Goal: Information Seeking & Learning: Learn about a topic

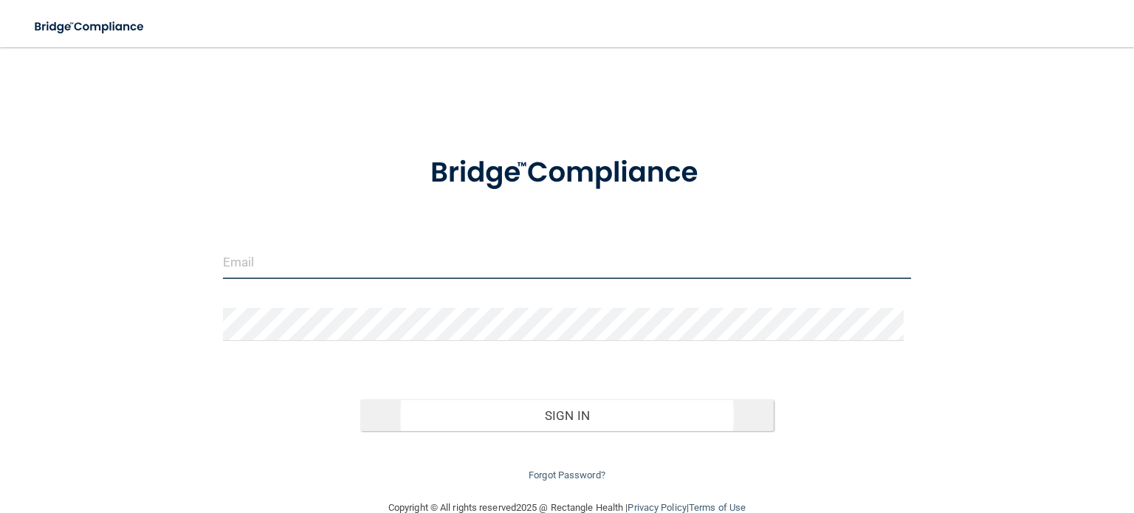
type input "[EMAIL_ADDRESS][DOMAIN_NAME]"
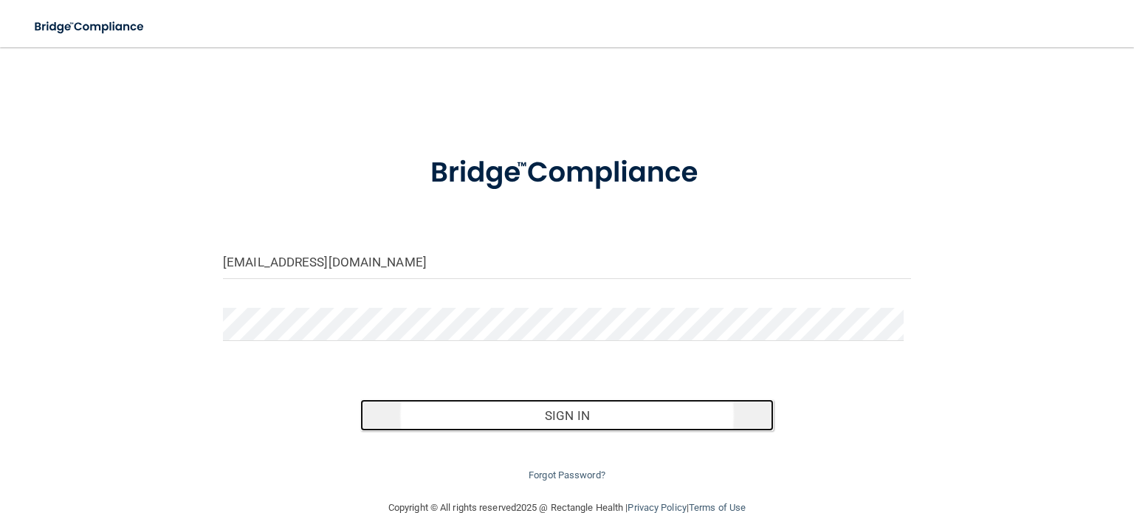
click at [560, 415] on button "Sign In" at bounding box center [566, 416] width 413 height 32
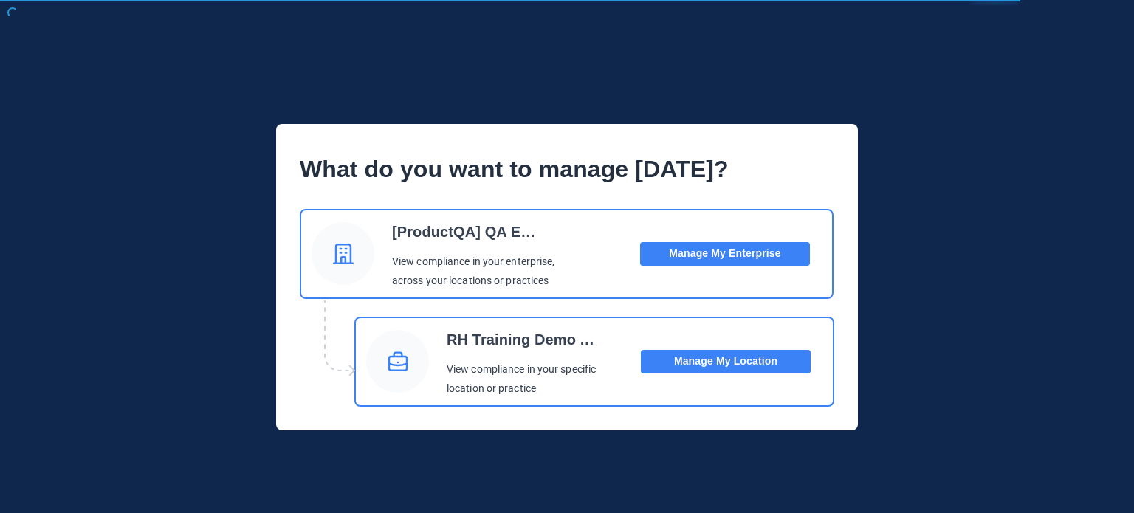
click at [716, 352] on button "Manage My Location" at bounding box center [726, 362] width 170 height 24
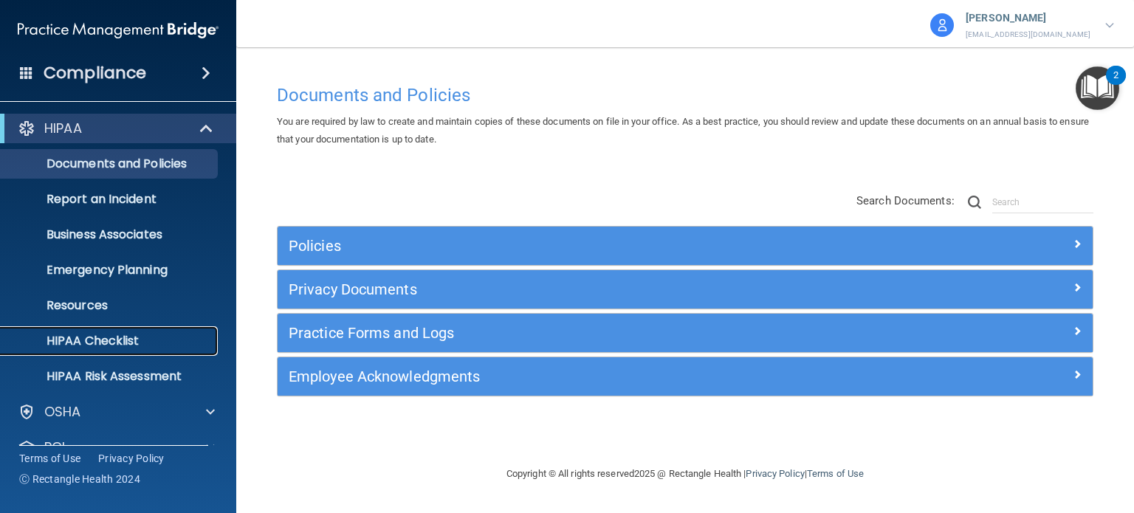
click at [134, 349] on link "HIPAA Checklist" at bounding box center [101, 341] width 233 height 30
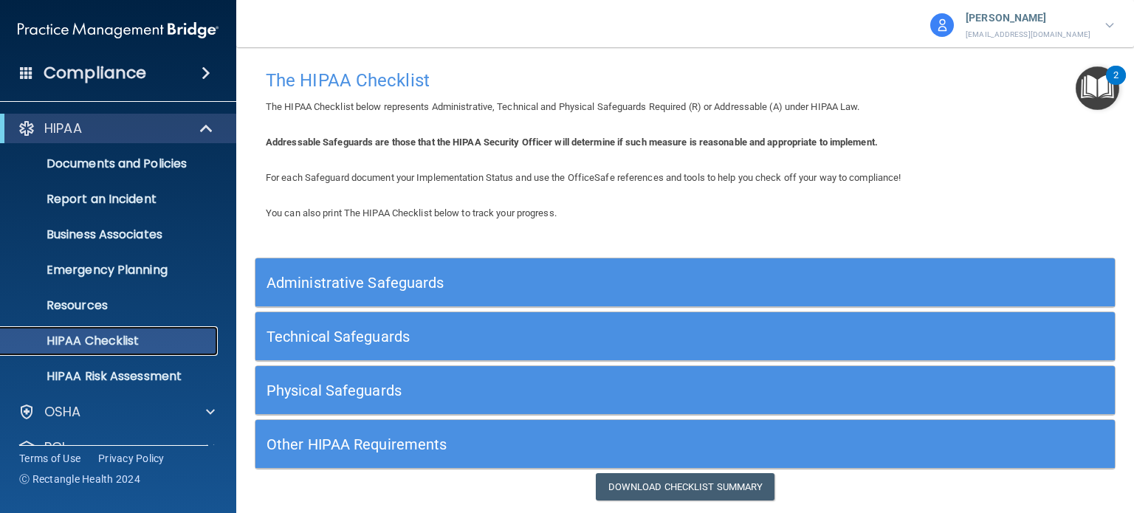
scroll to position [99, 0]
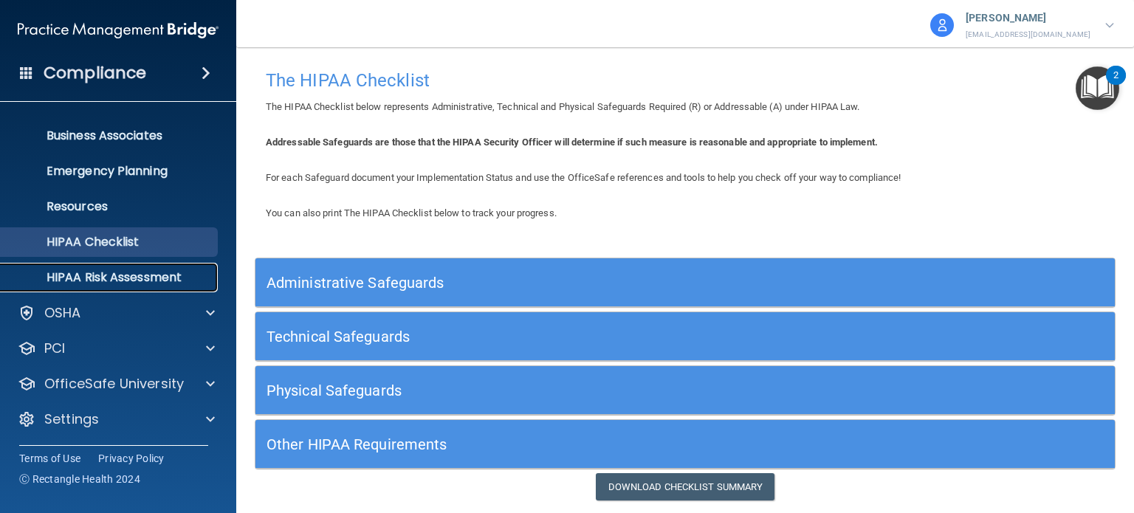
click at [130, 280] on p "HIPAA Risk Assessment" at bounding box center [111, 277] width 202 height 15
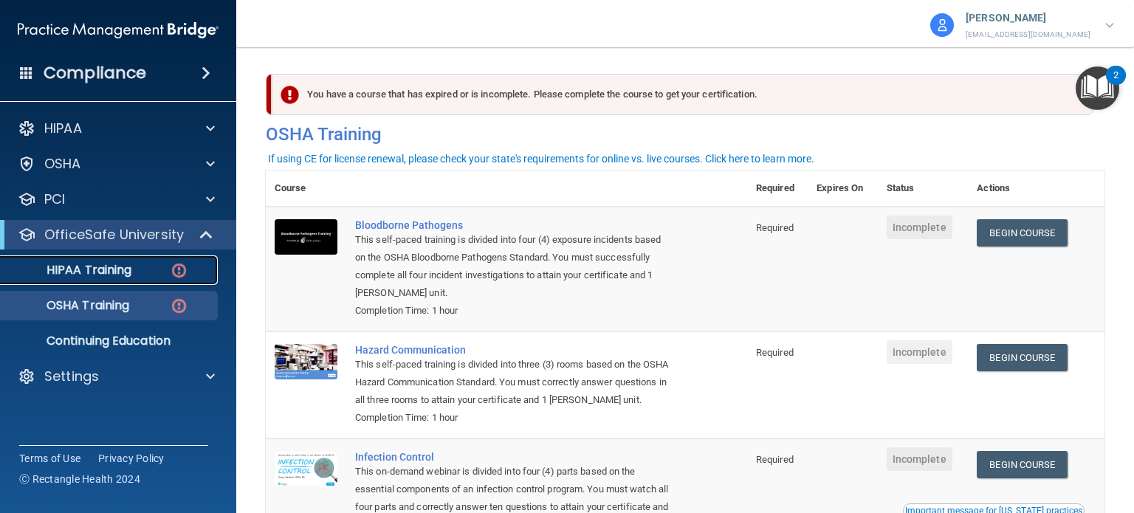
click at [109, 275] on p "HIPAA Training" at bounding box center [71, 270] width 122 height 15
